Goal: Find specific page/section: Find specific page/section

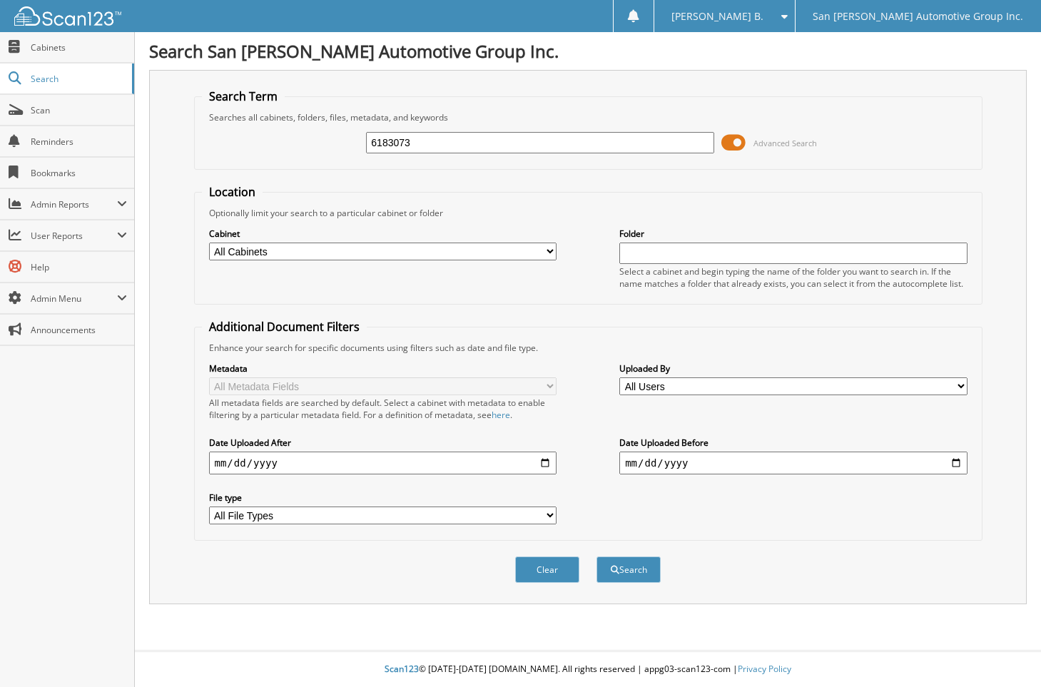
type input "6183073"
click at [597, 557] on button "Search" at bounding box center [629, 570] width 64 height 26
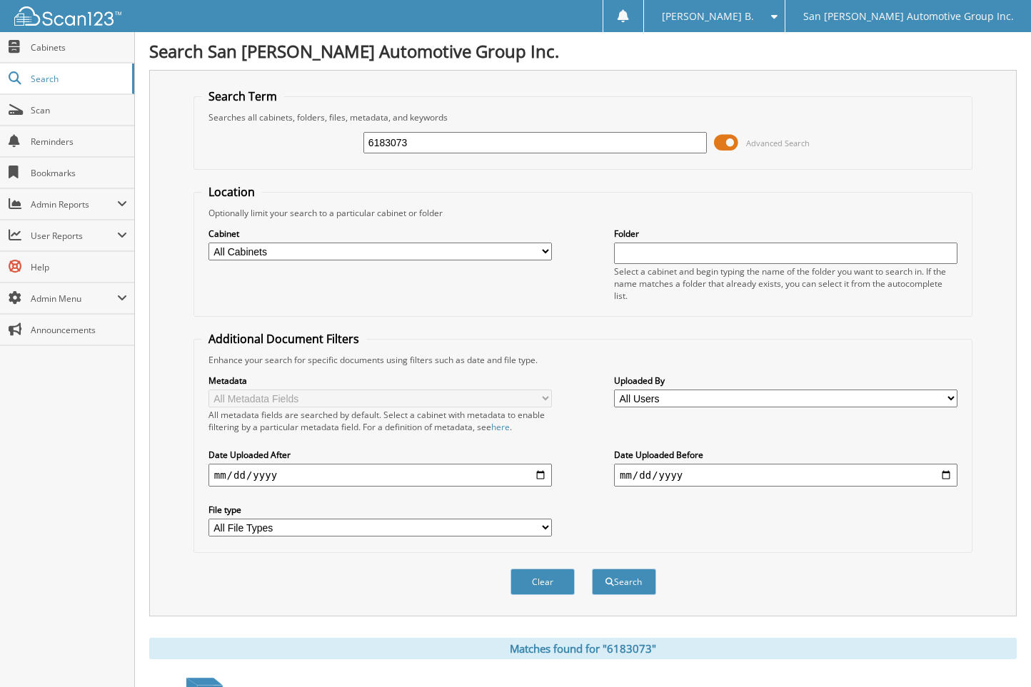
scroll to position [178, 0]
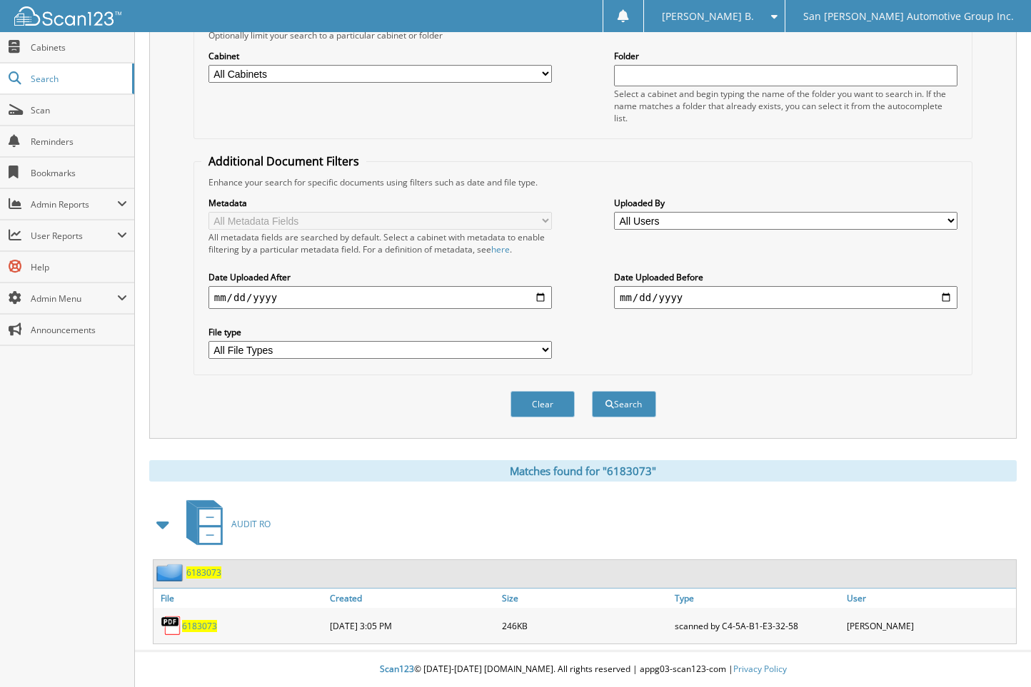
click at [190, 624] on span "6183073" at bounding box center [199, 626] width 35 height 12
